Goal: Obtain resource: Obtain resource

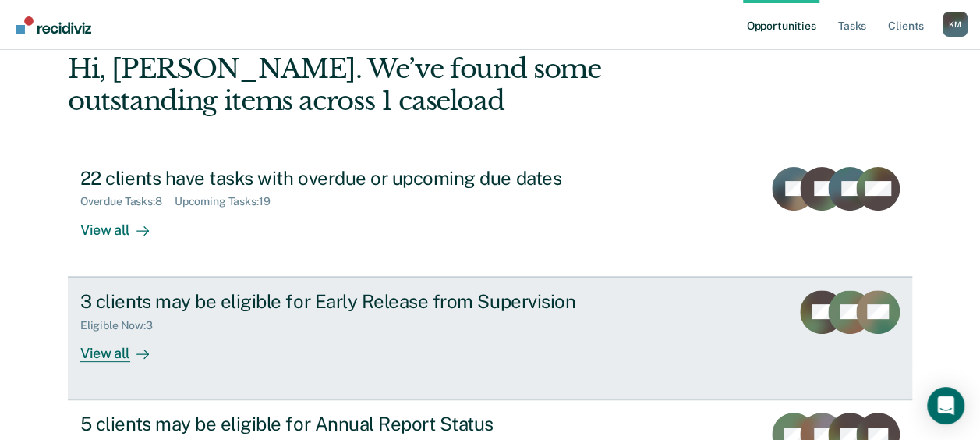
scroll to position [159, 0]
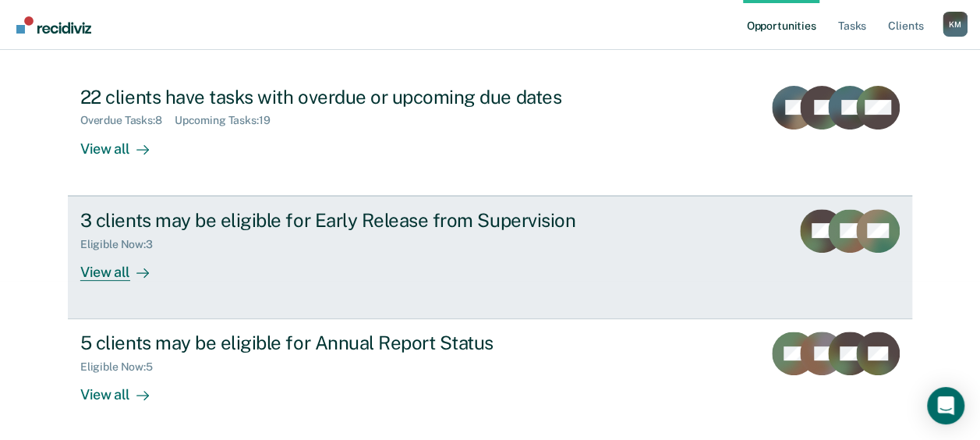
click at [303, 237] on div "Eligible Now : 3" at bounding box center [353, 241] width 547 height 19
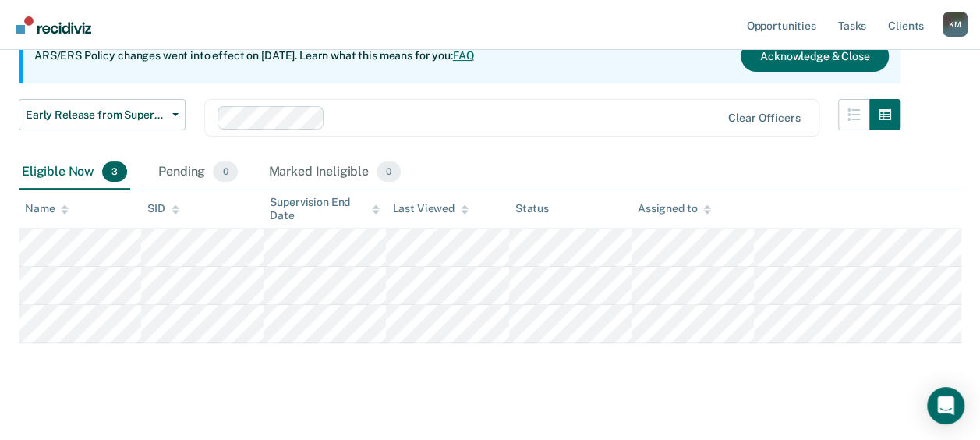
scroll to position [179, 0]
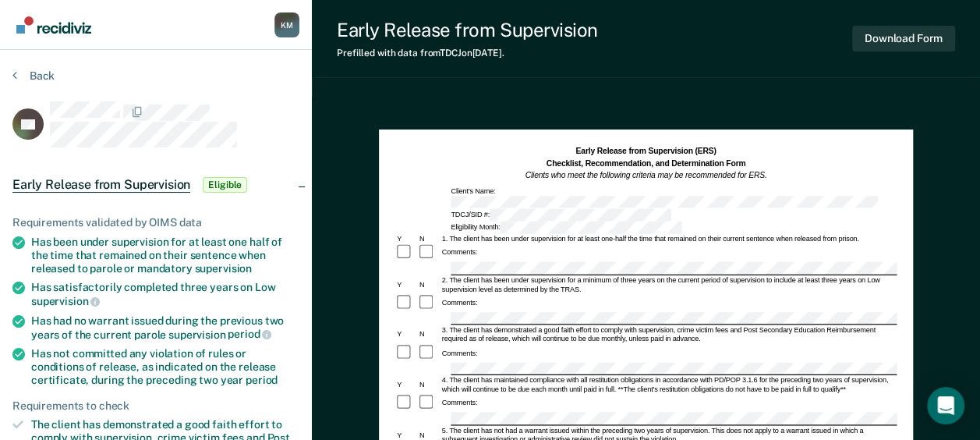
click at [499, 244] on div "Comments:" at bounding box center [645, 253] width 501 height 18
click at [880, 41] on button "Download Form" at bounding box center [903, 39] width 103 height 26
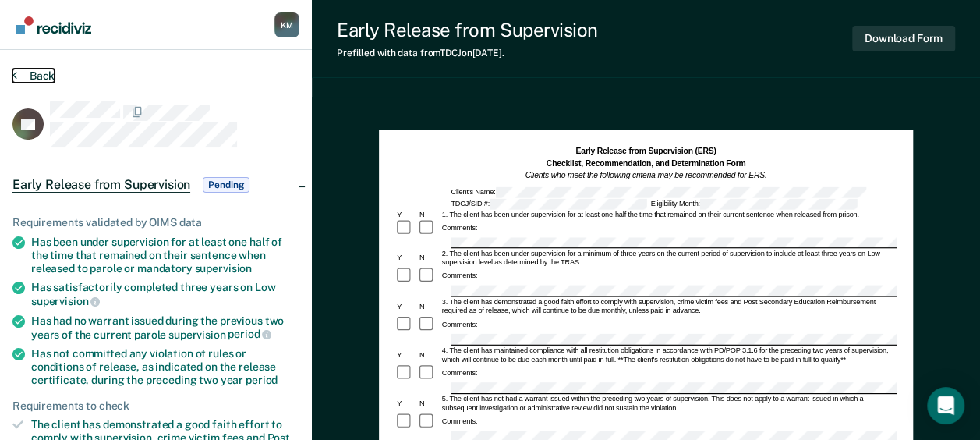
click at [42, 73] on button "Back" at bounding box center [33, 76] width 42 height 14
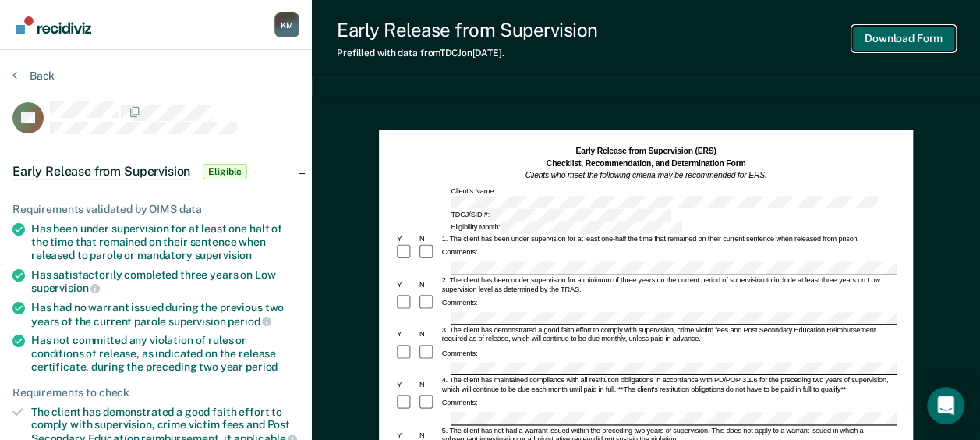
click at [923, 36] on button "Download Form" at bounding box center [903, 39] width 103 height 26
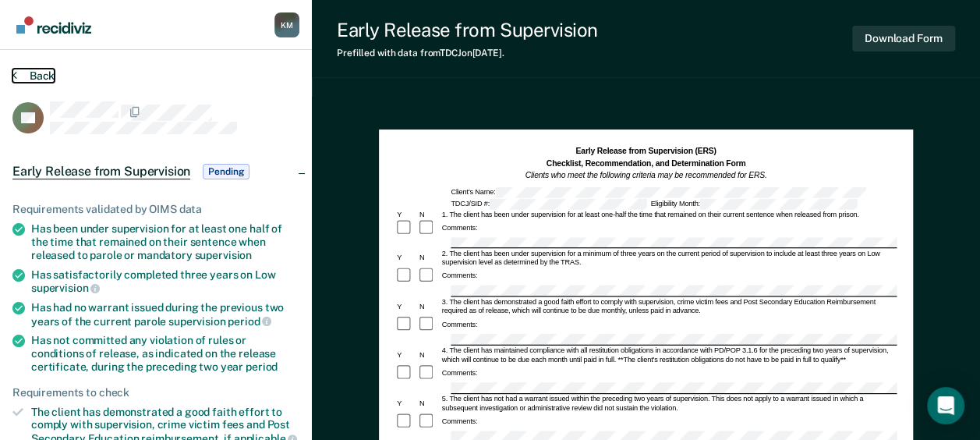
click at [41, 70] on button "Back" at bounding box center [33, 76] width 42 height 14
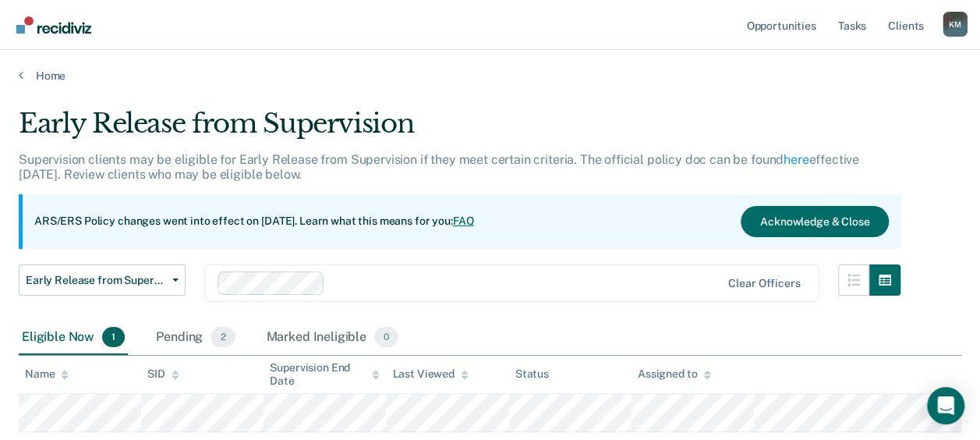
scroll to position [103, 0]
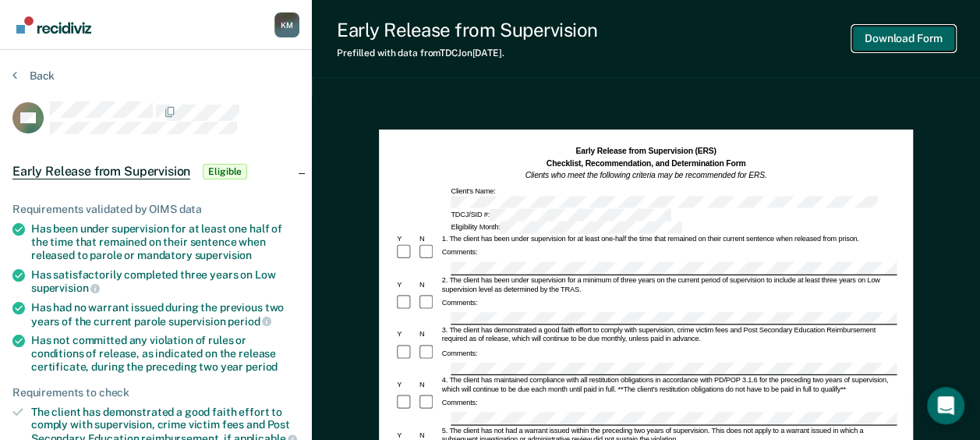
click at [902, 34] on button "Download Form" at bounding box center [903, 39] width 103 height 26
